Goal: Find specific page/section: Find specific page/section

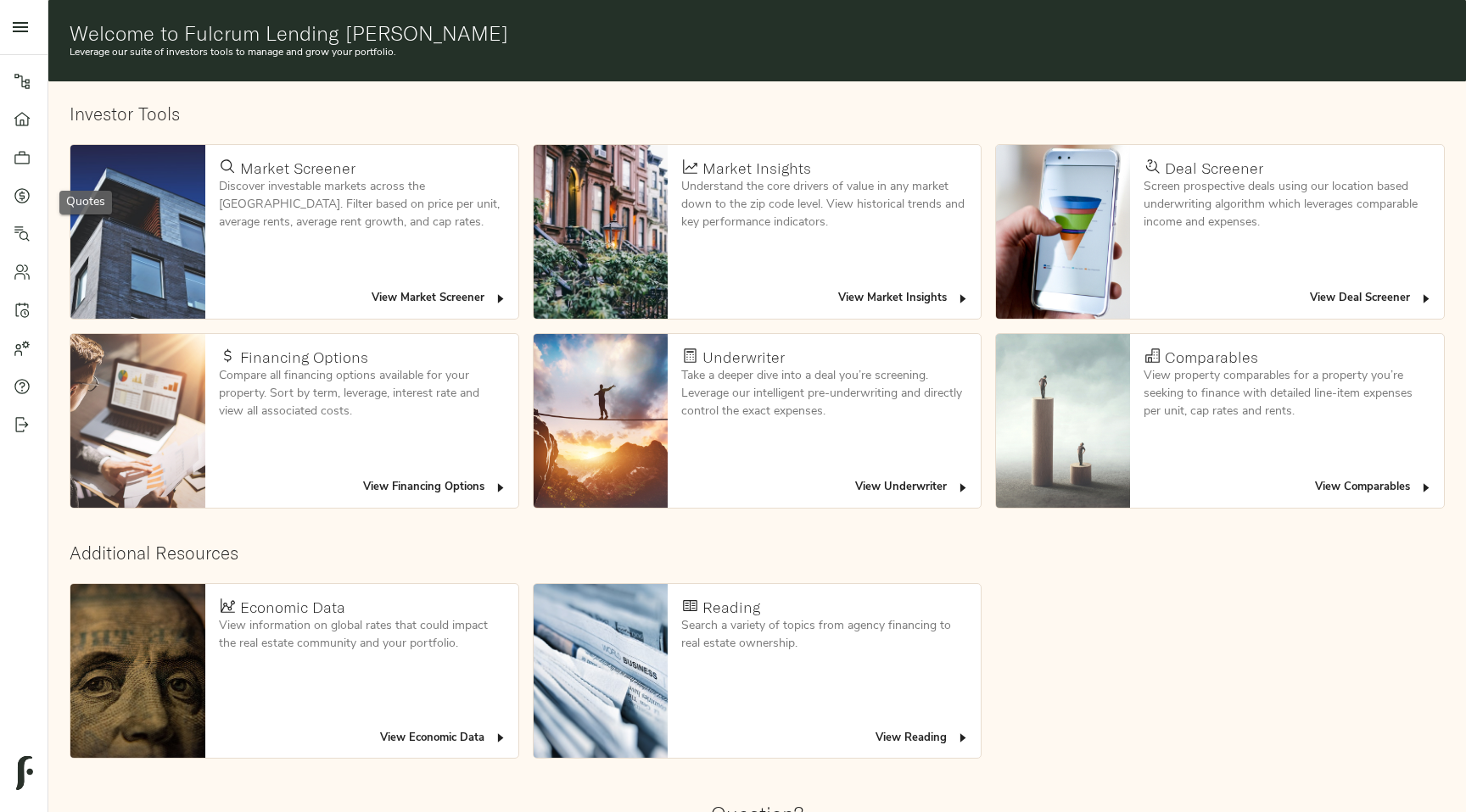
click at [32, 203] on div at bounding box center [31, 196] width 34 height 17
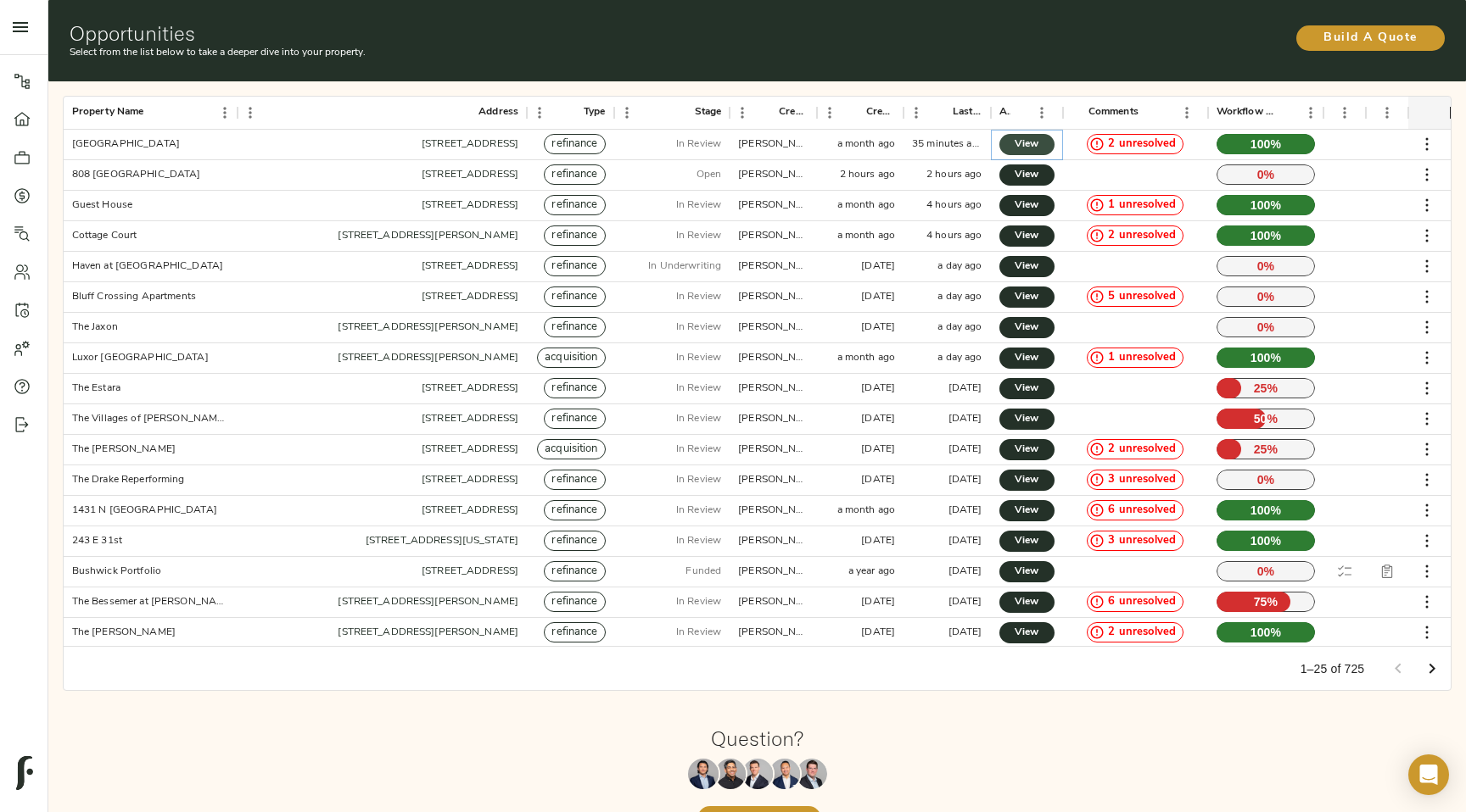
click at [1044, 146] on link "View" at bounding box center [1026, 145] width 55 height 22
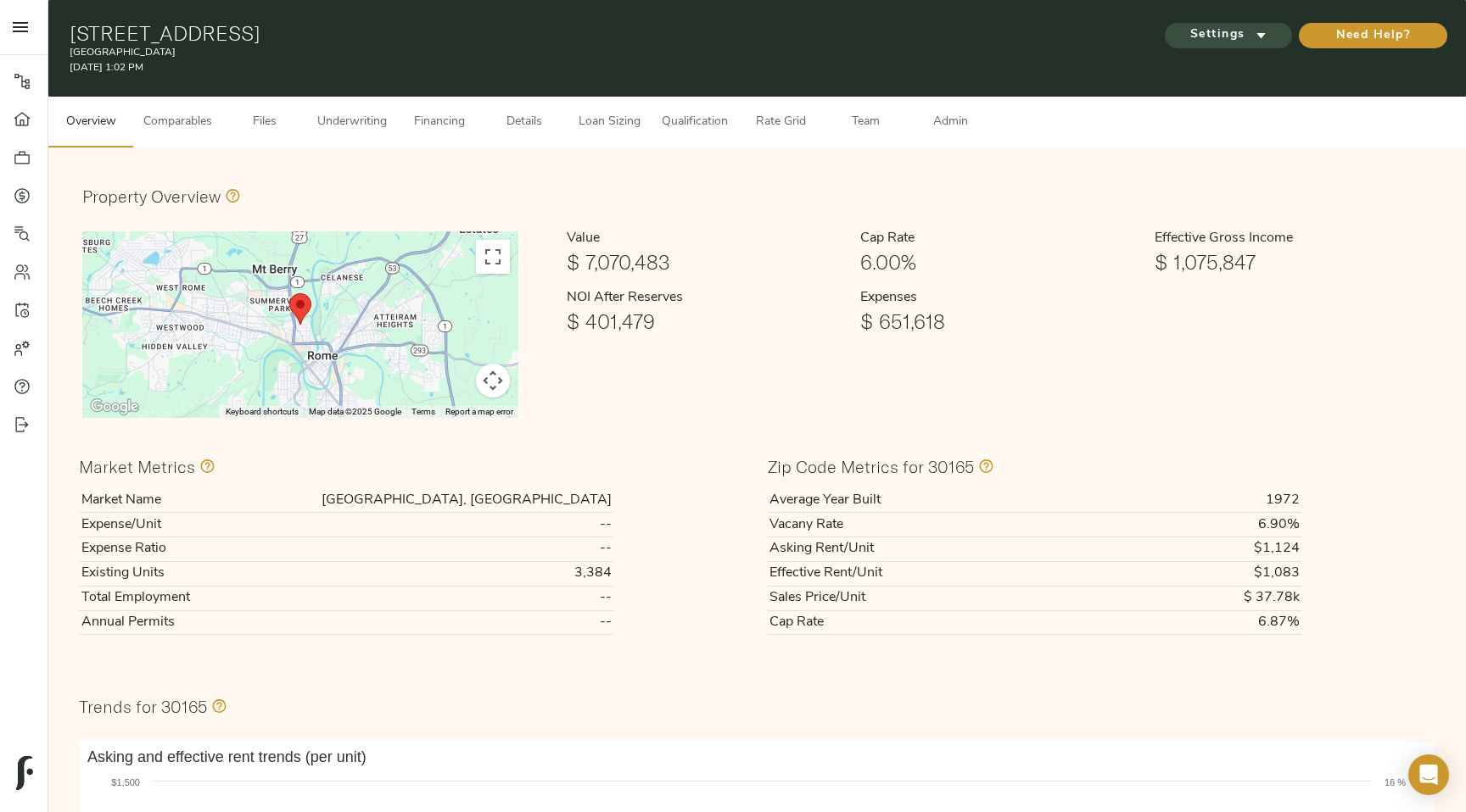
click at [1239, 32] on span "Settings" at bounding box center [1229, 35] width 94 height 22
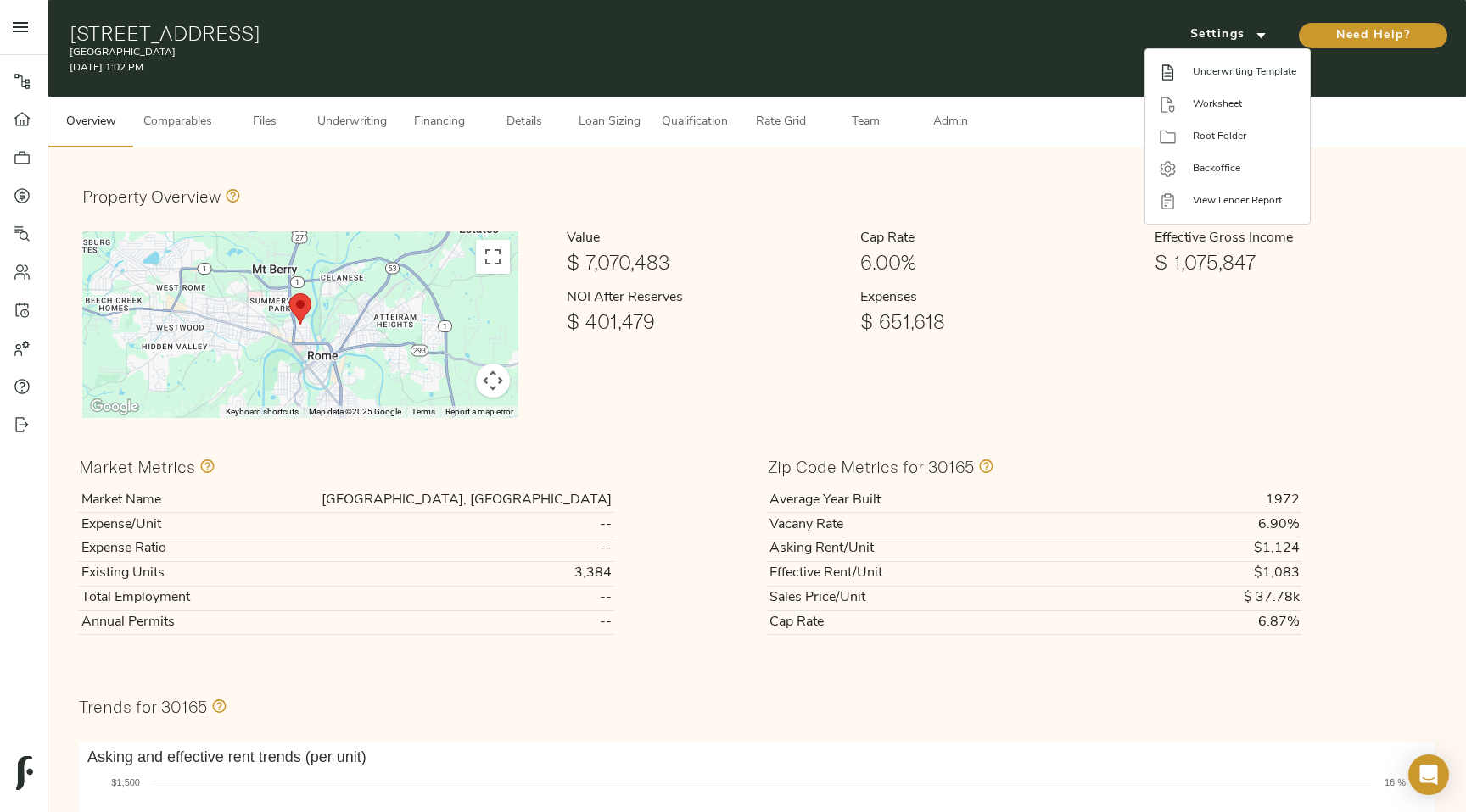
click at [1191, 86] on li "Underwriting Template" at bounding box center [1227, 72] width 165 height 32
